Goal: Find specific page/section: Find specific page/section

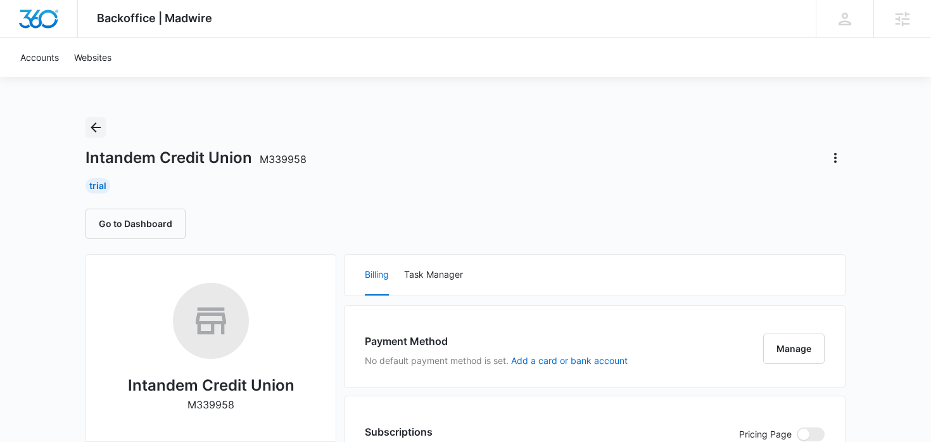
click at [91, 131] on icon "Back" at bounding box center [95, 127] width 15 height 15
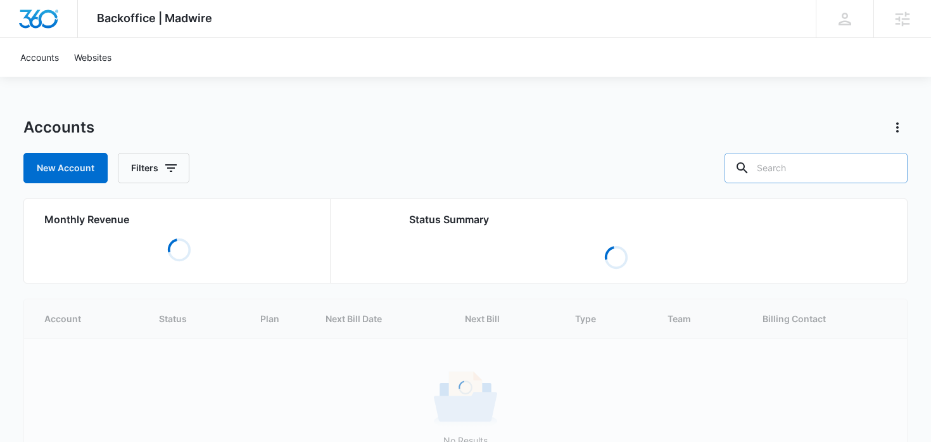
click at [808, 179] on input "text" at bounding box center [816, 168] width 183 height 30
type input "credit"
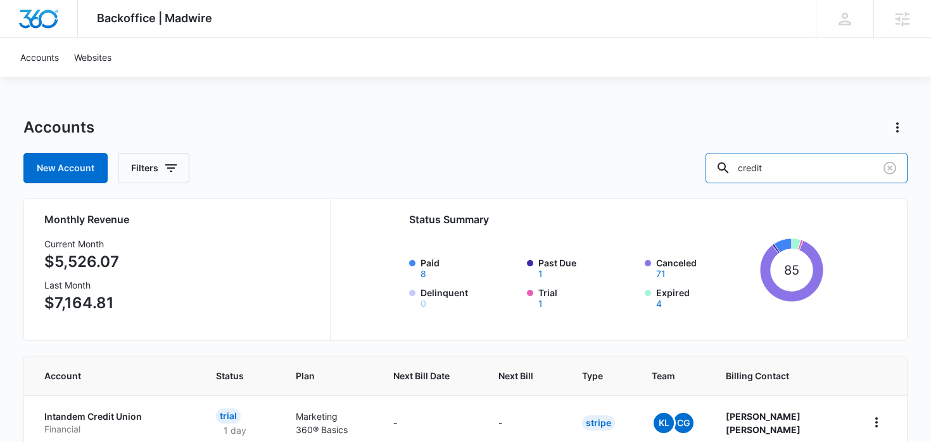
scroll to position [256, 0]
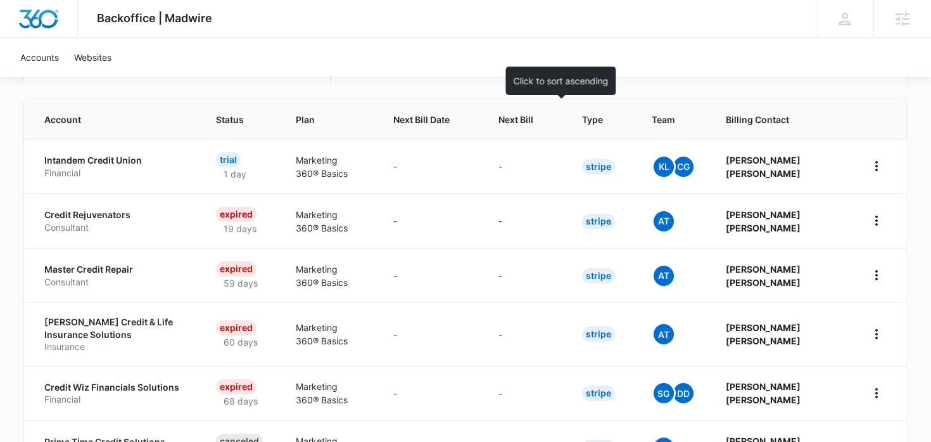
click at [533, 118] on span "Next Bill" at bounding box center [516, 119] width 35 height 13
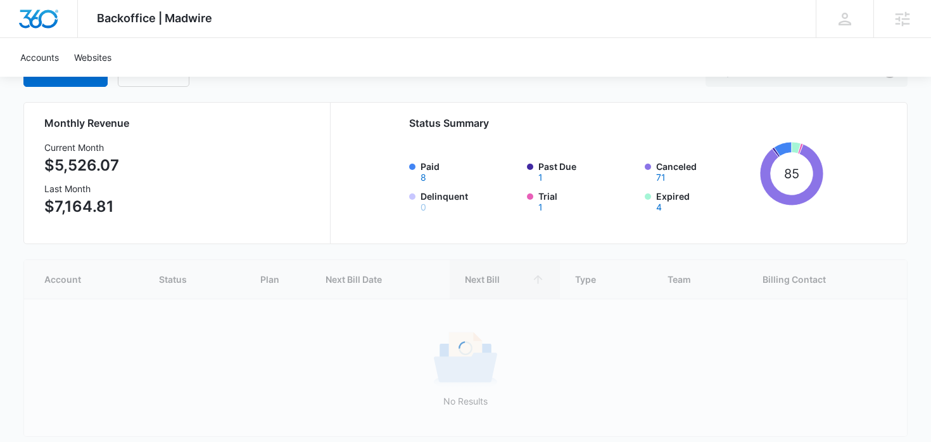
scroll to position [150, 0]
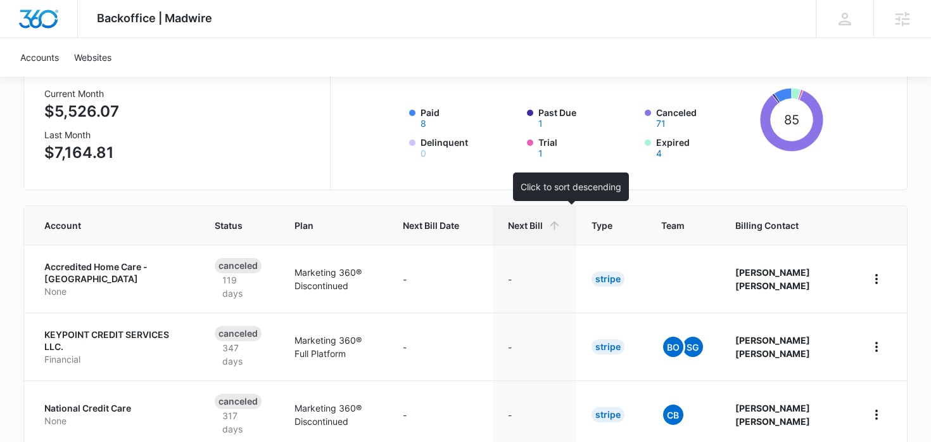
click at [543, 224] on span "Next Bill" at bounding box center [525, 225] width 35 height 13
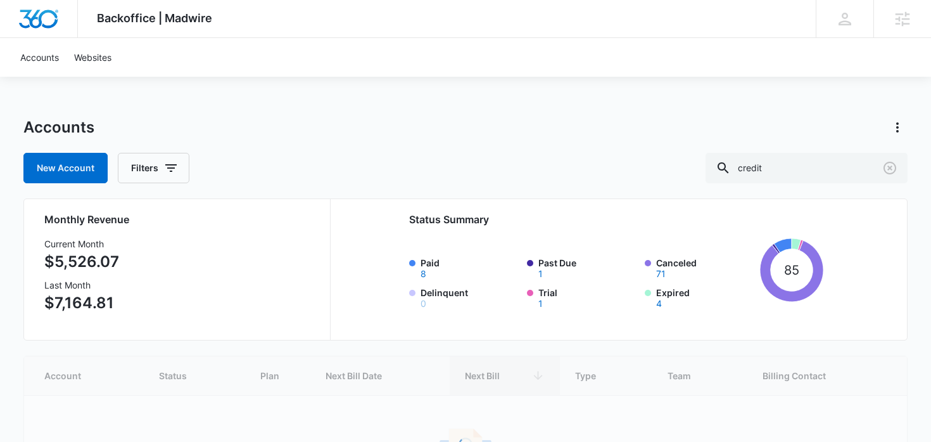
scroll to position [73, 0]
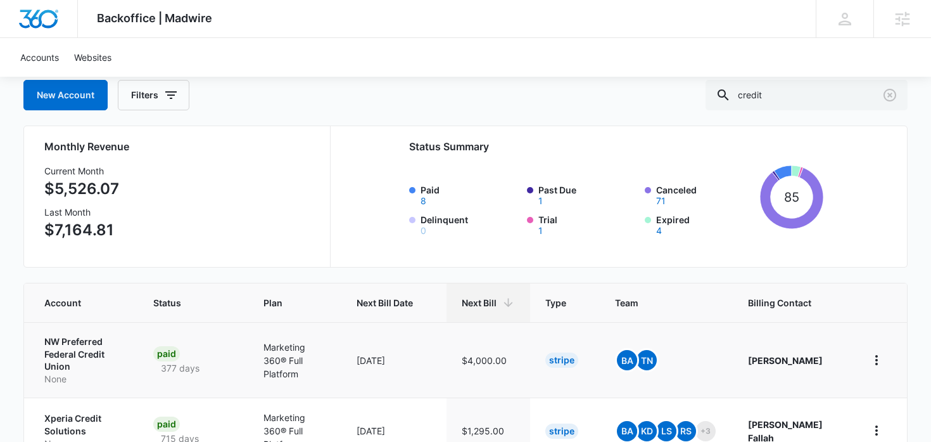
click at [86, 348] on p "NW Preferred Federal Credit Union" at bounding box center [83, 353] width 79 height 37
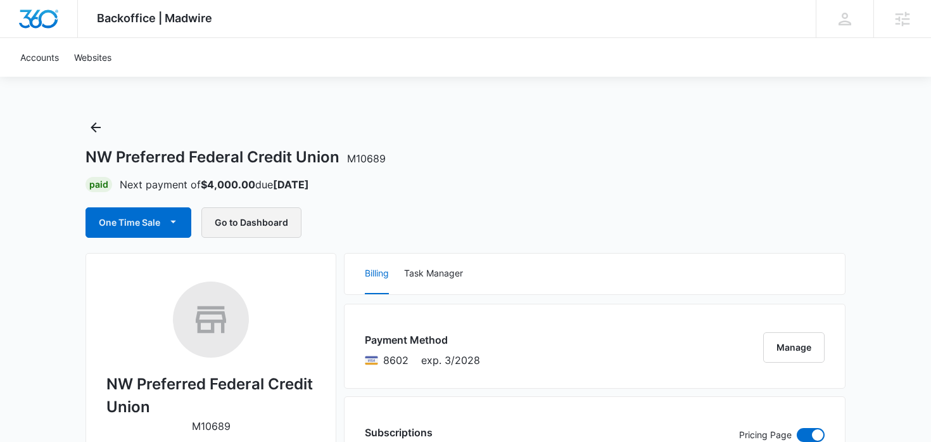
click at [263, 221] on button "Go to Dashboard" at bounding box center [251, 222] width 100 height 30
click at [250, 212] on button "Go to Dashboard" at bounding box center [251, 222] width 100 height 30
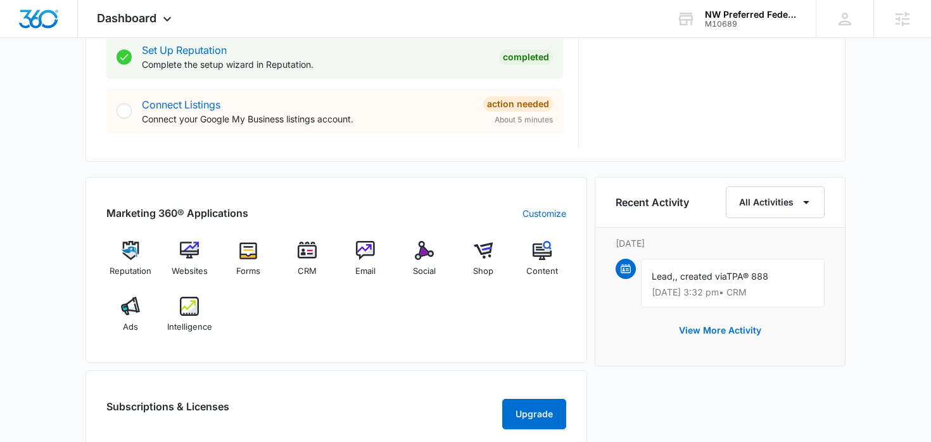
scroll to position [706, 0]
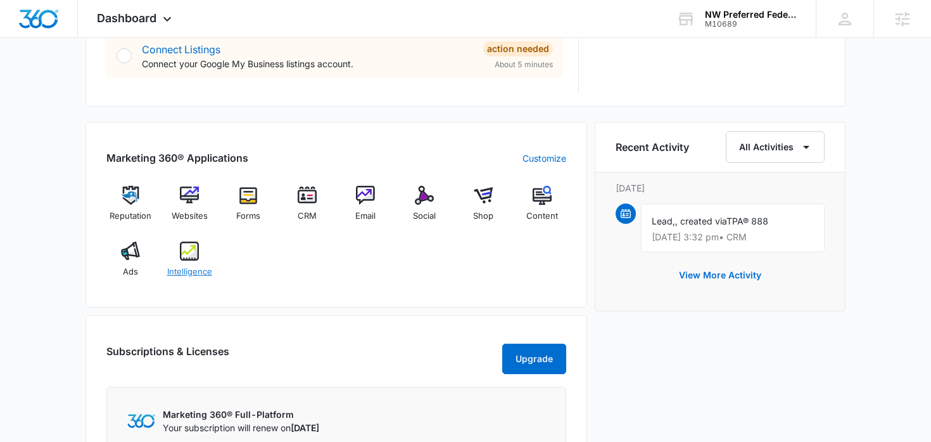
click at [197, 250] on img at bounding box center [189, 250] width 19 height 19
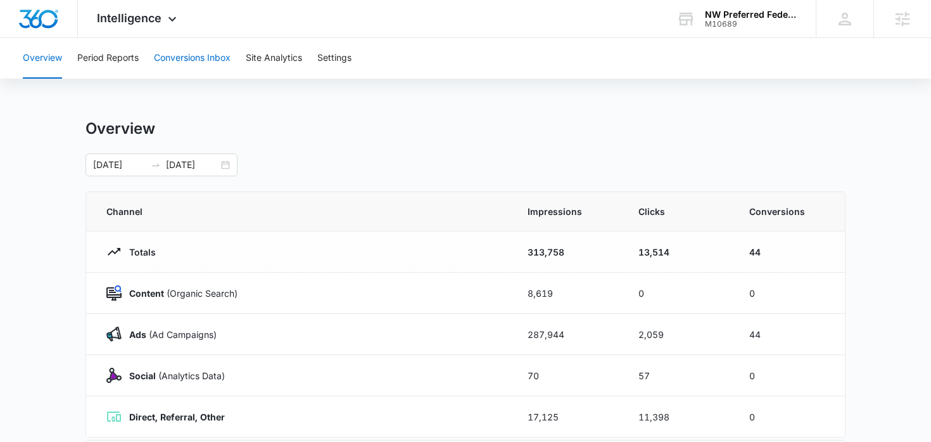
click at [184, 58] on button "Conversions Inbox" at bounding box center [192, 58] width 77 height 41
